Goal: Check status: Check status

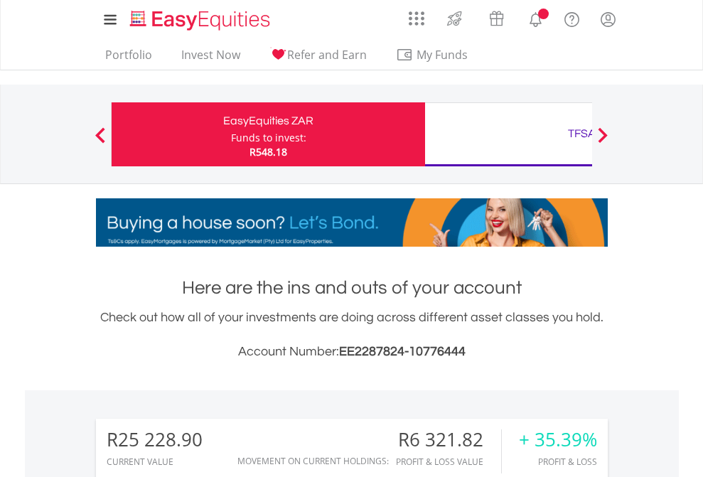
scroll to position [137, 223]
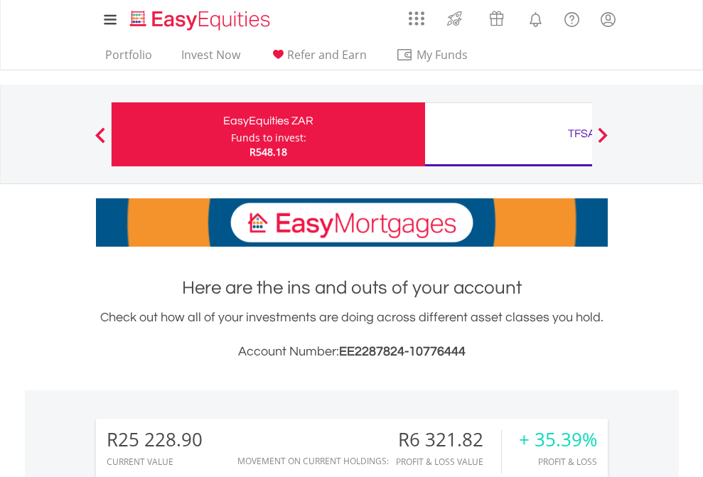
click at [231, 134] on div "Funds to invest:" at bounding box center [268, 138] width 75 height 14
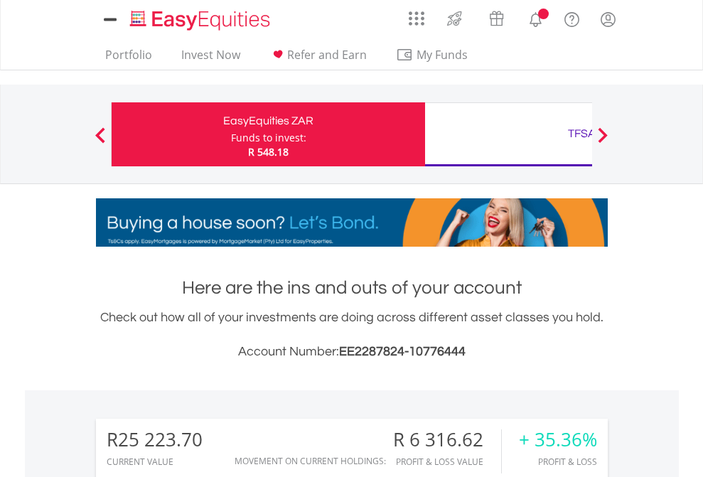
scroll to position [137, 223]
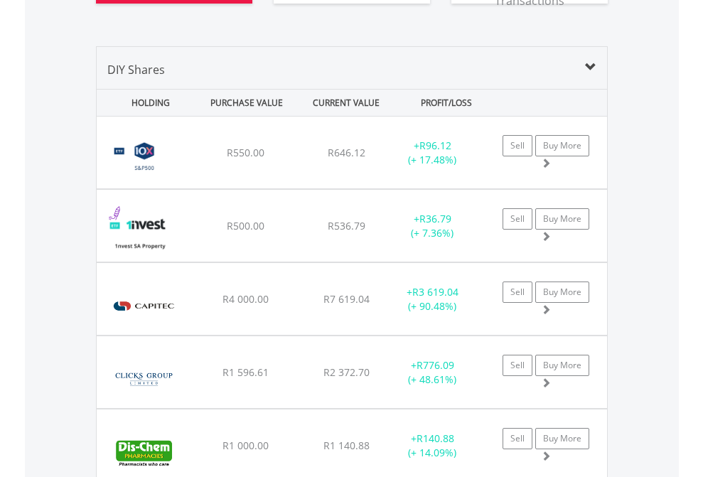
scroll to position [1695, 0]
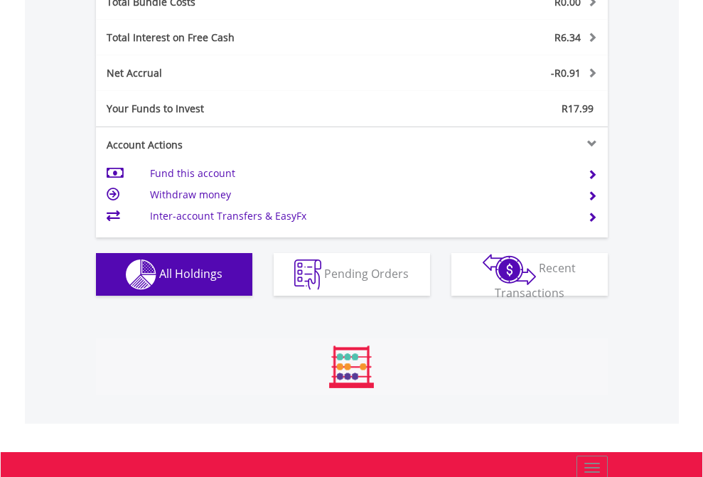
scroll to position [137, 223]
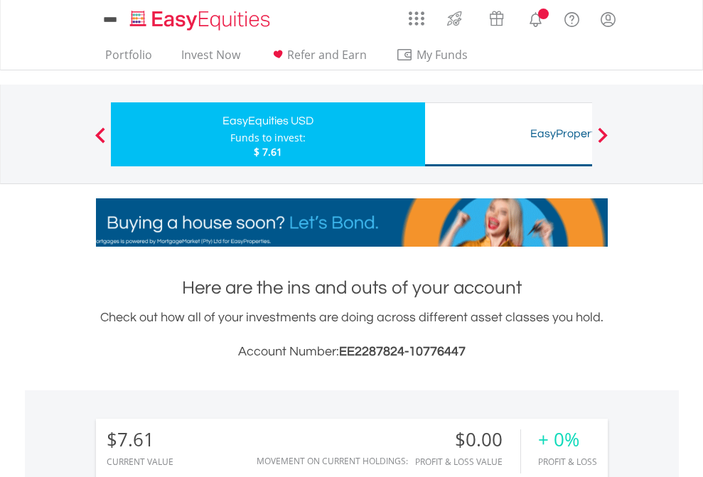
scroll to position [137, 223]
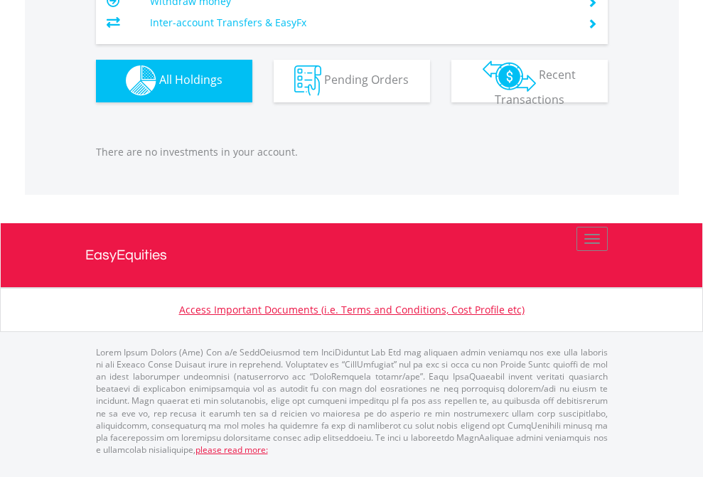
scroll to position [1408, 0]
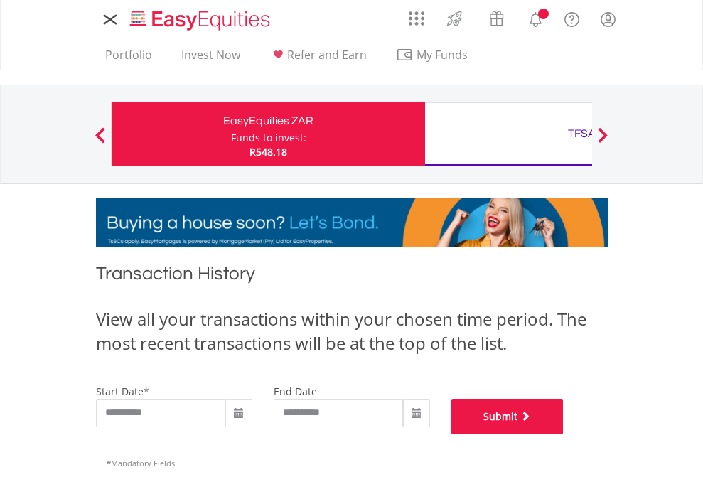
click at [564, 434] on button "Submit" at bounding box center [508, 417] width 112 height 36
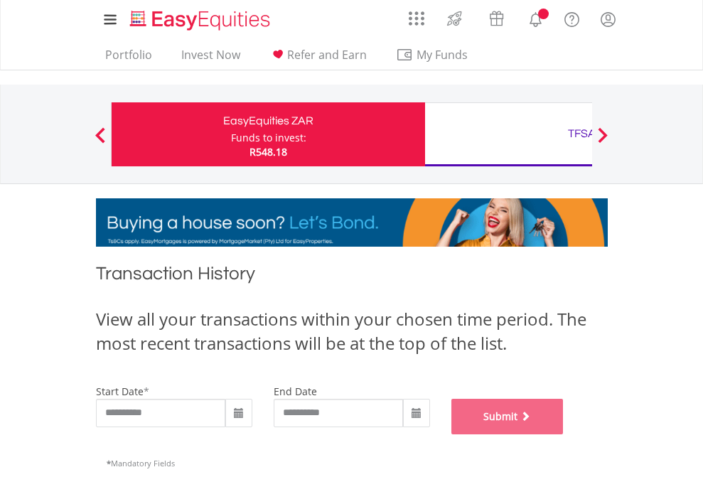
scroll to position [577, 0]
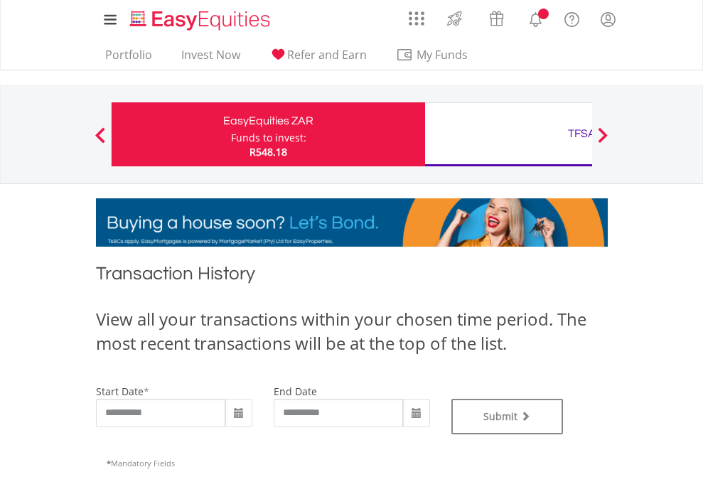
click at [508, 134] on div "TFSA" at bounding box center [582, 134] width 297 height 20
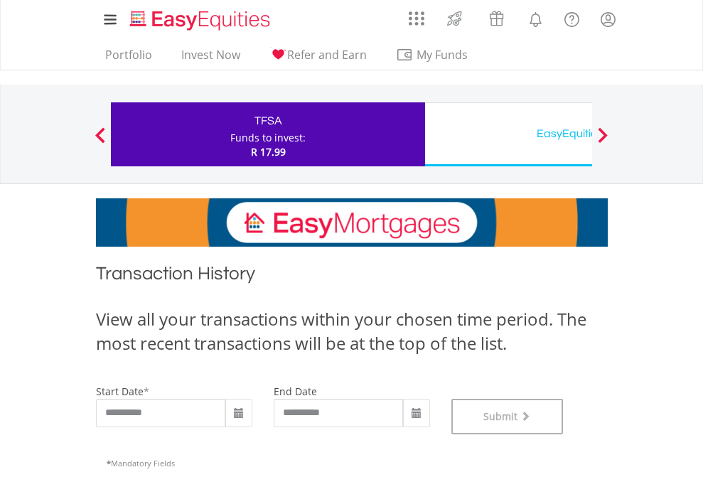
scroll to position [577, 0]
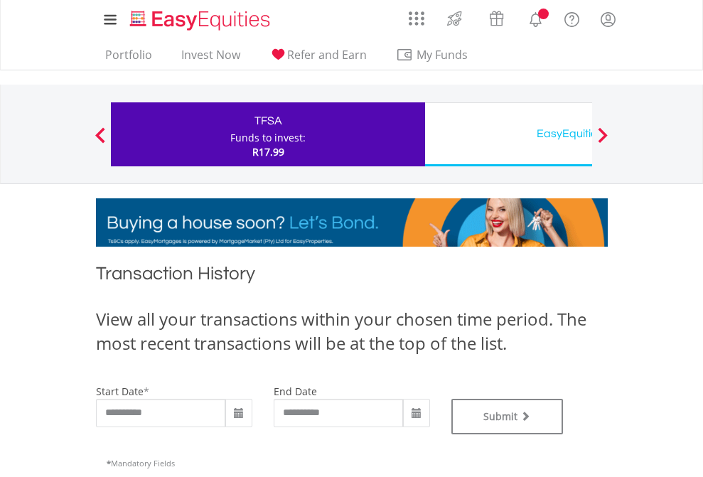
click at [508, 134] on div "EasyEquities USD" at bounding box center [582, 134] width 297 height 20
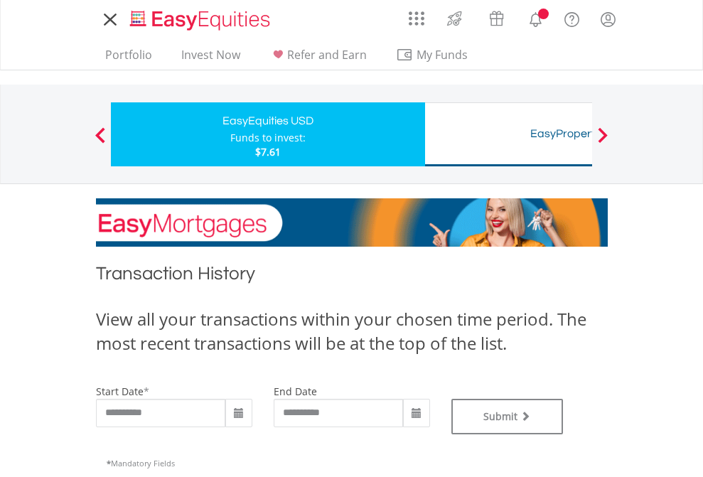
type input "**********"
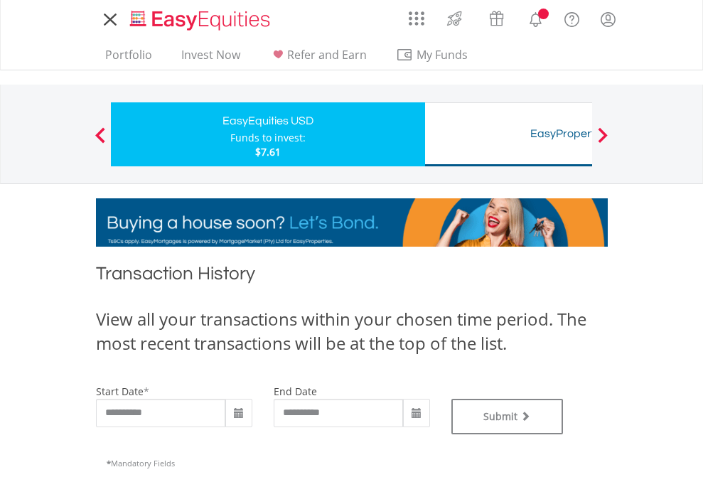
type input "**********"
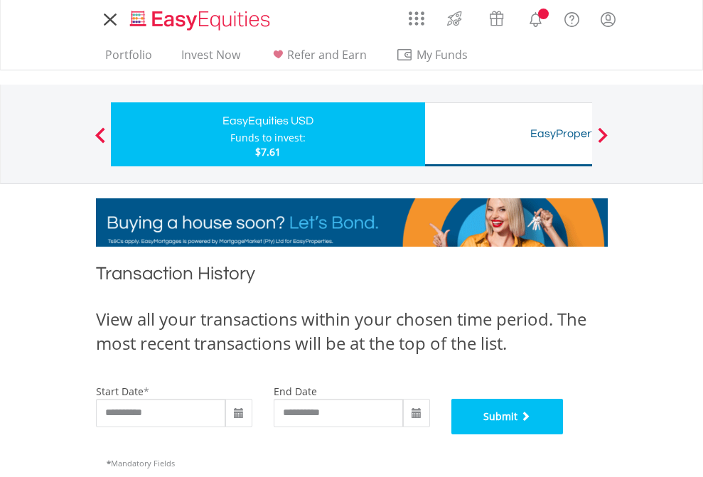
click at [564, 434] on button "Submit" at bounding box center [508, 417] width 112 height 36
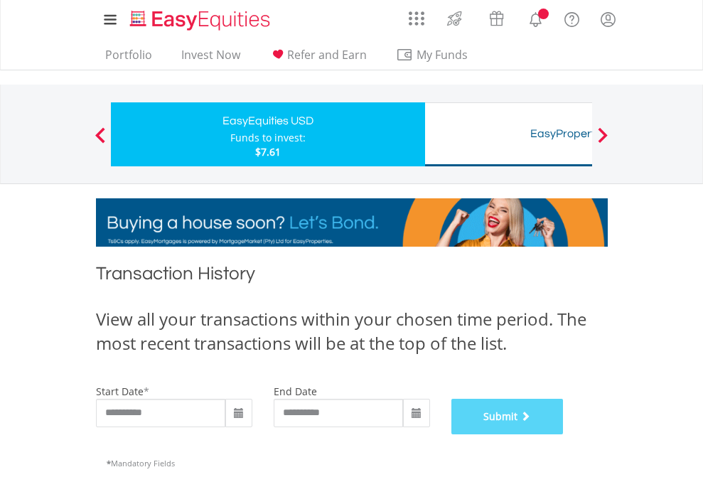
scroll to position [577, 0]
